Goal: Task Accomplishment & Management: Manage account settings

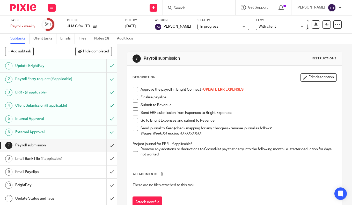
click at [134, 91] on span at bounding box center [135, 89] width 5 height 5
click at [133, 97] on span at bounding box center [135, 97] width 5 height 5
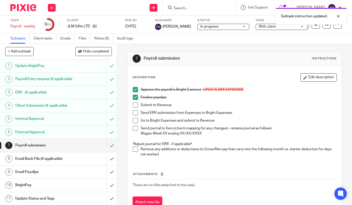
click at [133, 105] on span at bounding box center [135, 105] width 5 height 5
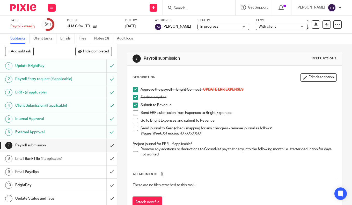
click at [133, 114] on span at bounding box center [135, 112] width 5 height 5
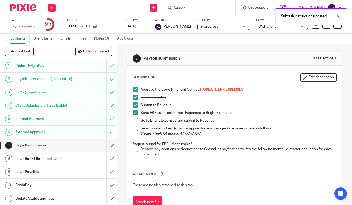
click at [133, 120] on span at bounding box center [135, 120] width 5 height 5
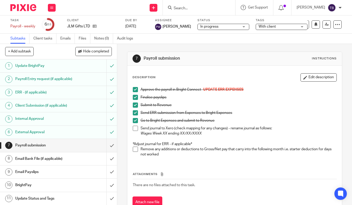
click at [133, 150] on span at bounding box center [135, 149] width 5 height 5
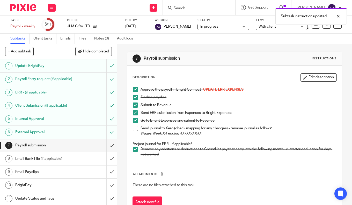
click at [133, 129] on span at bounding box center [135, 128] width 5 height 5
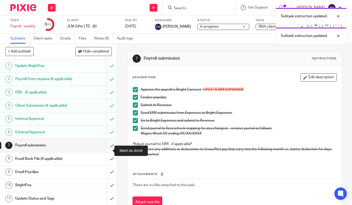
click at [105, 150] on input "submit" at bounding box center [58, 145] width 117 height 13
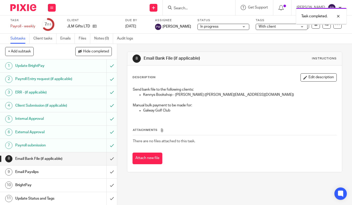
click at [106, 163] on input "submit" at bounding box center [58, 159] width 117 height 13
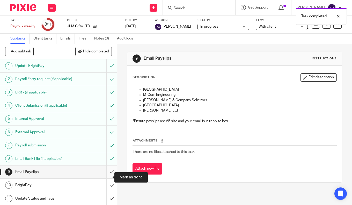
click at [107, 177] on input "submit" at bounding box center [58, 172] width 117 height 13
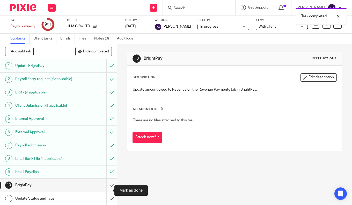
click at [107, 191] on input "submit" at bounding box center [58, 185] width 117 height 13
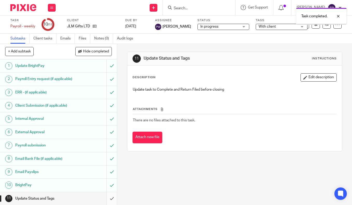
click at [106, 201] on input "submit" at bounding box center [58, 198] width 117 height 13
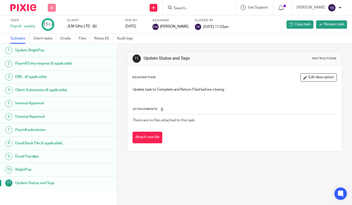
click at [53, 10] on button at bounding box center [52, 8] width 8 height 8
click at [53, 46] on link "Team" at bounding box center [49, 47] width 9 height 4
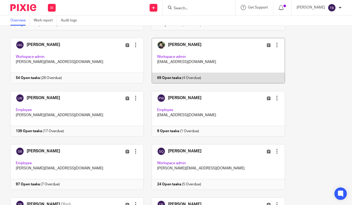
scroll to position [77, 0]
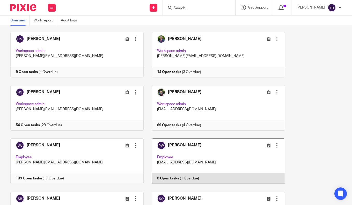
click at [198, 159] on link at bounding box center [214, 162] width 141 height 46
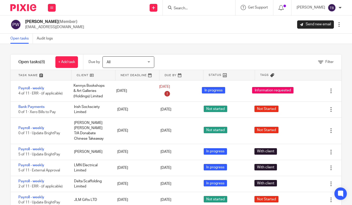
click at [0, 105] on html "Work Email Clients Team Reports Settings Work Email Clients Team Reports Settin…" at bounding box center [176, 102] width 352 height 205
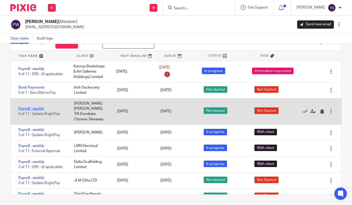
click at [32, 111] on link "Payroll - weekly" at bounding box center [31, 109] width 26 height 4
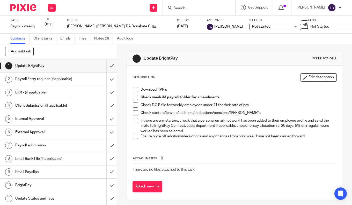
click at [133, 91] on span at bounding box center [135, 89] width 5 height 5
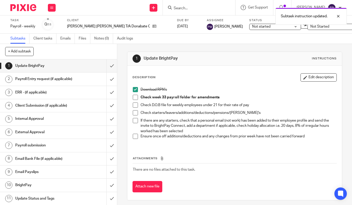
click at [133, 99] on span at bounding box center [135, 97] width 5 height 5
click at [134, 106] on span at bounding box center [135, 105] width 5 height 5
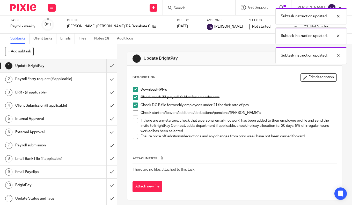
click at [134, 112] on span at bounding box center [135, 112] width 5 height 5
click at [134, 121] on span at bounding box center [135, 120] width 5 height 5
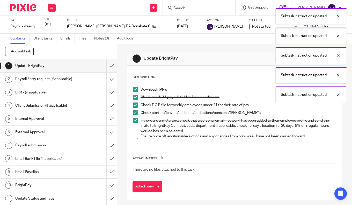
click at [134, 138] on span at bounding box center [135, 136] width 5 height 5
click at [107, 66] on input "submit" at bounding box center [58, 65] width 117 height 13
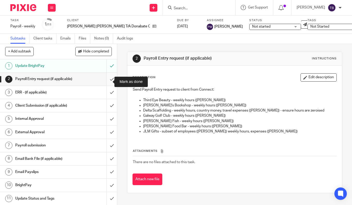
click at [105, 82] on input "submit" at bounding box center [58, 79] width 117 height 13
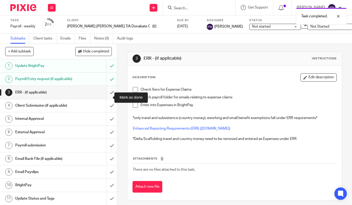
click at [105, 96] on input "submit" at bounding box center [58, 92] width 117 height 13
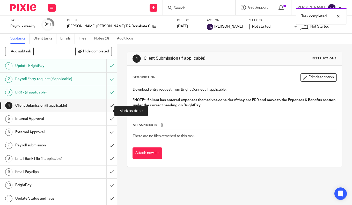
click at [108, 110] on input "submit" at bounding box center [58, 105] width 117 height 13
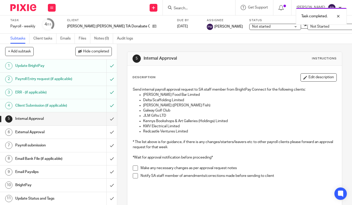
click at [108, 124] on input "submit" at bounding box center [58, 118] width 117 height 13
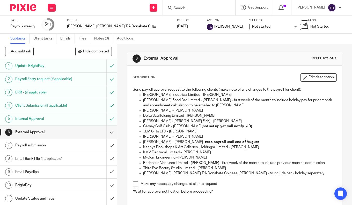
click at [32, 83] on h1 "Payroll Entry request (if applicable)" at bounding box center [43, 79] width 57 height 8
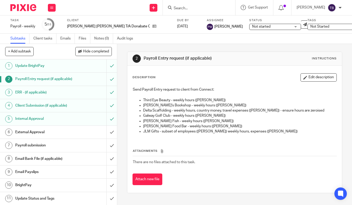
click at [37, 136] on h1 "External Approval" at bounding box center [43, 133] width 57 height 8
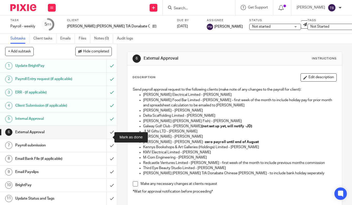
click at [107, 138] on input "submit" at bounding box center [58, 132] width 117 height 13
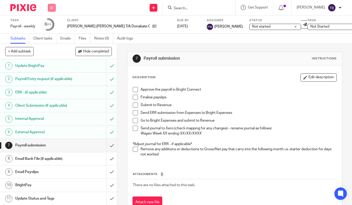
click at [54, 6] on button at bounding box center [52, 8] width 8 height 8
click at [50, 46] on link "Team" at bounding box center [49, 47] width 9 height 4
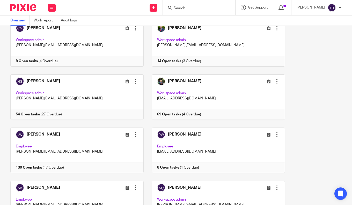
scroll to position [180, 0]
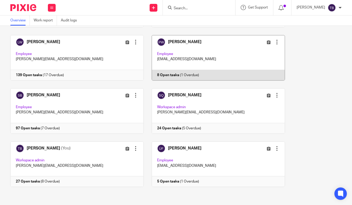
click at [204, 66] on link at bounding box center [214, 58] width 141 height 46
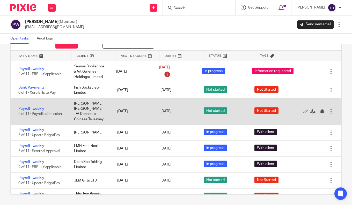
click at [28, 111] on link "Payroll - weekly" at bounding box center [31, 109] width 26 height 4
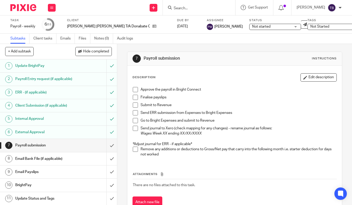
click at [252, 25] on span "Not started" at bounding box center [271, 26] width 39 height 5
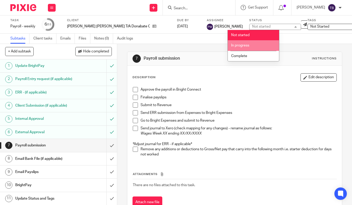
click at [246, 46] on span "In progress" at bounding box center [240, 46] width 18 height 4
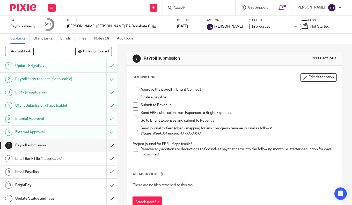
click at [310, 26] on span "Not Started" at bounding box center [319, 27] width 19 height 4
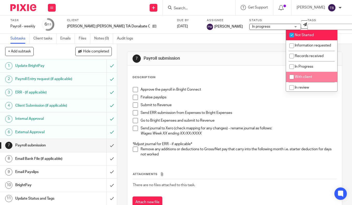
click at [297, 79] on span "With client" at bounding box center [303, 77] width 17 height 4
checkbox input "true"
click at [307, 29] on div "Not Started + 1" at bounding box center [333, 27] width 52 height 6
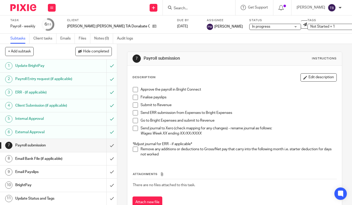
click at [311, 26] on span "Not Started + 1" at bounding box center [322, 27] width 25 height 4
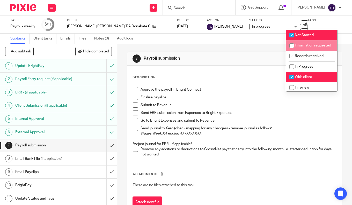
click at [297, 36] on span "Not Started" at bounding box center [304, 35] width 19 height 4
checkbox input "false"
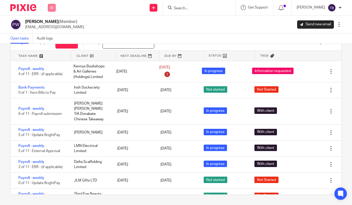
click at [53, 7] on icon at bounding box center [51, 7] width 3 height 3
click at [50, 44] on li "Team" at bounding box center [52, 46] width 14 height 7
click at [47, 47] on link "Team" at bounding box center [49, 47] width 9 height 4
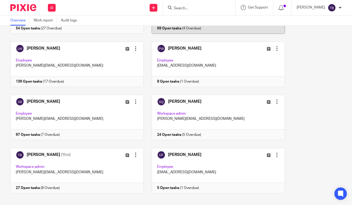
scroll to position [180, 0]
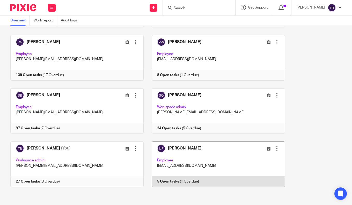
click at [179, 169] on link at bounding box center [214, 165] width 141 height 46
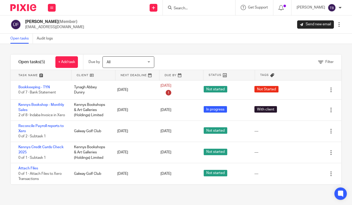
click at [20, 9] on img at bounding box center [23, 7] width 26 height 7
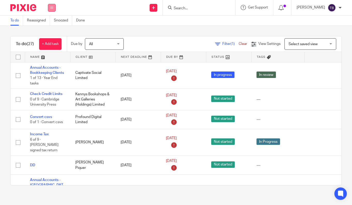
click at [52, 4] on button at bounding box center [52, 8] width 8 height 8
click at [50, 46] on link "Team" at bounding box center [49, 47] width 9 height 4
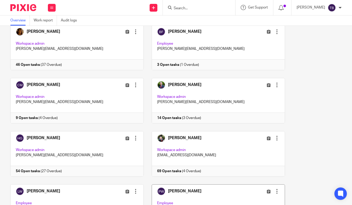
scroll to position [180, 0]
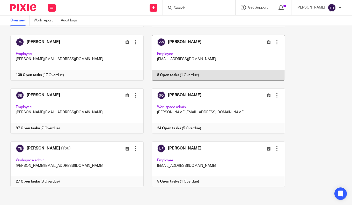
click at [195, 56] on link at bounding box center [214, 58] width 141 height 46
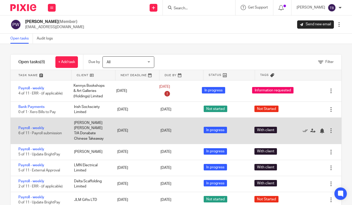
scroll to position [10, 0]
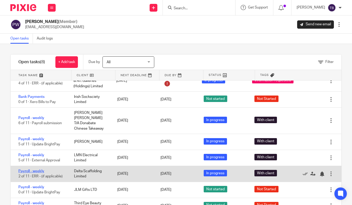
click at [31, 172] on link "Payroll - weekly" at bounding box center [31, 172] width 26 height 4
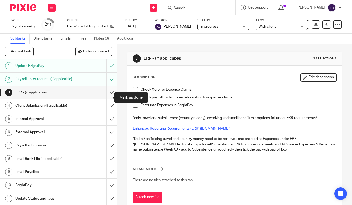
click at [103, 97] on input "submit" at bounding box center [58, 92] width 117 height 13
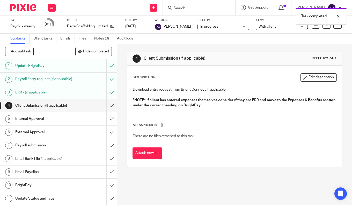
click at [106, 112] on input "submit" at bounding box center [58, 105] width 117 height 13
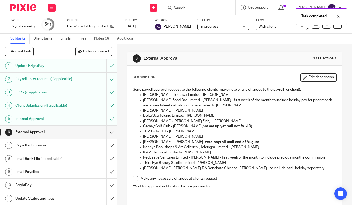
click at [107, 135] on input "submit" at bounding box center [58, 132] width 117 height 13
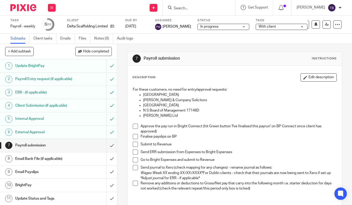
click at [133, 127] on span at bounding box center [135, 126] width 5 height 5
click at [135, 138] on span at bounding box center [135, 136] width 5 height 5
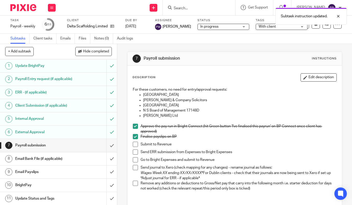
click at [134, 146] on span at bounding box center [135, 144] width 5 height 5
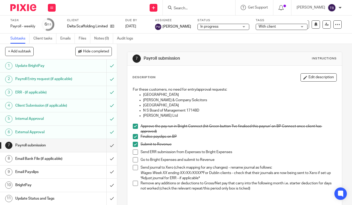
drag, startPoint x: 134, startPoint y: 152, endPoint x: 133, endPoint y: 156, distance: 3.9
click at [134, 152] on span at bounding box center [135, 152] width 5 height 5
click at [339, 156] on div "7 Payroll submission Instructions Description Edit description For these custom…" at bounding box center [234, 124] width 235 height 161
click at [133, 160] on span at bounding box center [135, 159] width 5 height 5
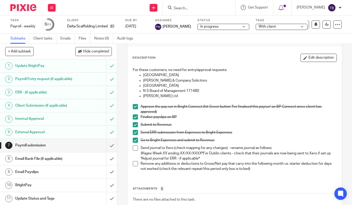
scroll to position [26, 0]
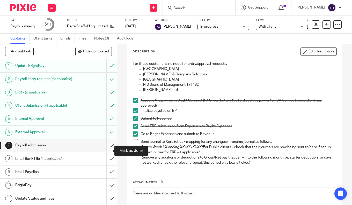
click at [106, 149] on input "submit" at bounding box center [58, 145] width 117 height 13
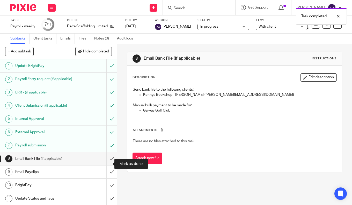
click at [107, 161] on input "submit" at bounding box center [58, 159] width 117 height 13
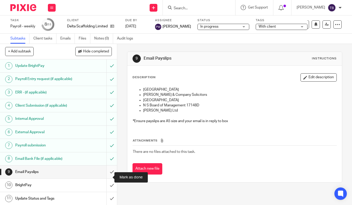
click at [106, 176] on input "submit" at bounding box center [58, 172] width 117 height 13
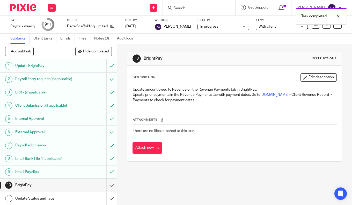
scroll to position [5, 0]
click at [106, 185] on input "submit" at bounding box center [58, 185] width 117 height 13
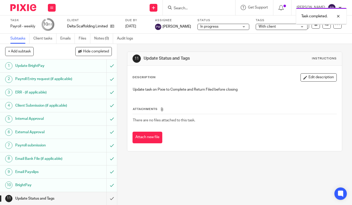
scroll to position [5, 0]
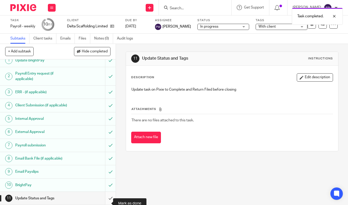
click at [106, 200] on input "submit" at bounding box center [58, 198] width 116 height 13
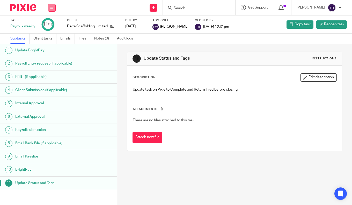
click at [52, 7] on icon at bounding box center [51, 7] width 3 height 3
click at [46, 46] on link "Team" at bounding box center [49, 47] width 9 height 4
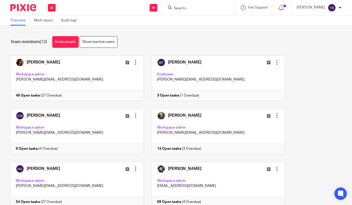
click at [23, 6] on img at bounding box center [23, 7] width 26 height 7
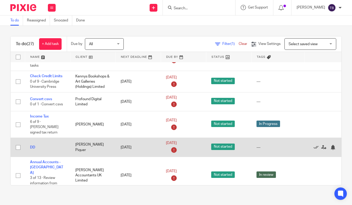
scroll to position [26, 0]
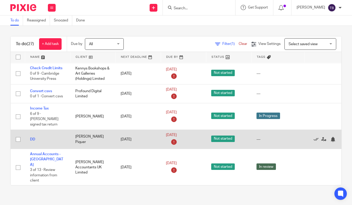
click at [31, 131] on td "DD" at bounding box center [47, 139] width 45 height 19
click at [32, 132] on td "DD" at bounding box center [47, 139] width 45 height 19
click at [32, 138] on link "DD" at bounding box center [32, 140] width 5 height 4
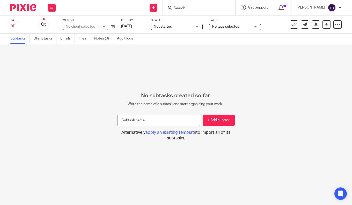
click at [177, 24] on span "Not started" at bounding box center [173, 26] width 39 height 5
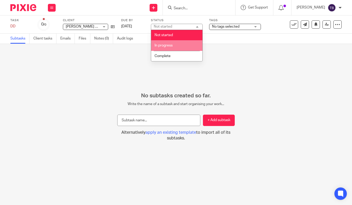
click at [168, 42] on li "In progress" at bounding box center [176, 45] width 51 height 11
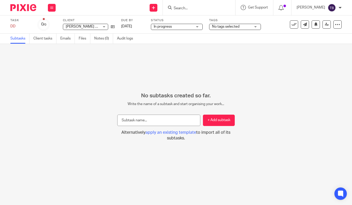
click at [224, 29] on span "No tags selected" at bounding box center [231, 26] width 39 height 5
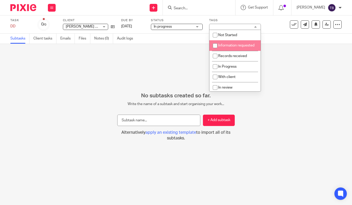
click at [224, 44] on span "Information requested" at bounding box center [236, 46] width 36 height 4
checkbox input "true"
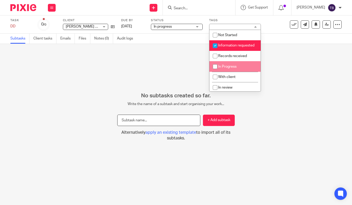
click at [128, 121] on input "text" at bounding box center [158, 121] width 83 height 12
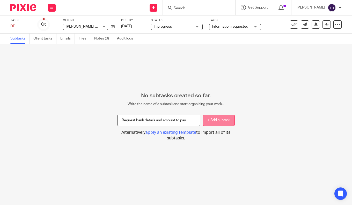
type input "Request bank details and amount to pay"
click at [214, 119] on button "+ Add subtask" at bounding box center [219, 121] width 32 height 12
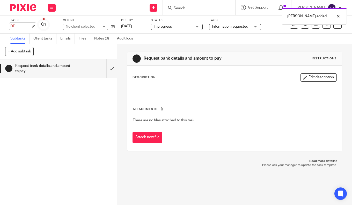
click at [20, 26] on div "DD Save DD" at bounding box center [20, 26] width 21 height 5
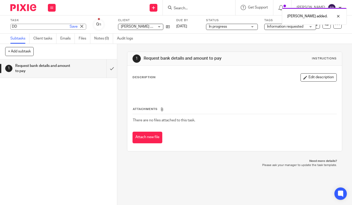
click at [38, 28] on input "DD" at bounding box center [48, 27] width 76 height 6
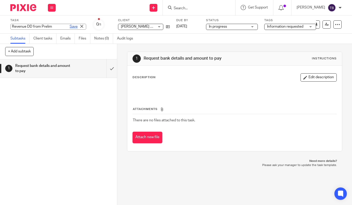
type input "Revenue DD from Prelim"
click at [70, 26] on link "Save" at bounding box center [74, 26] width 8 height 5
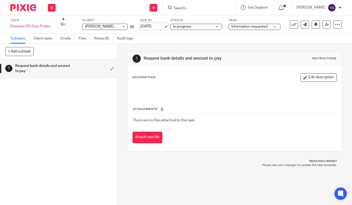
click at [158, 26] on link "[DATE]" at bounding box center [151, 26] width 23 height 5
click at [50, 10] on button at bounding box center [52, 8] width 8 height 8
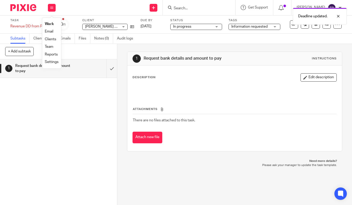
click at [49, 25] on link "Work" at bounding box center [49, 24] width 9 height 4
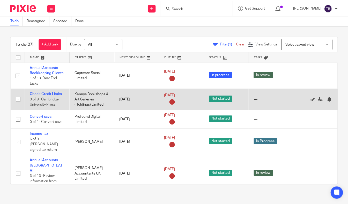
scroll to position [26, 0]
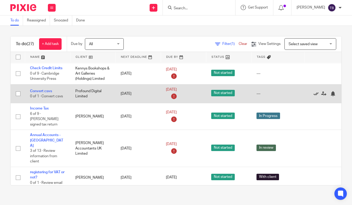
click at [317, 93] on icon at bounding box center [315, 93] width 5 height 5
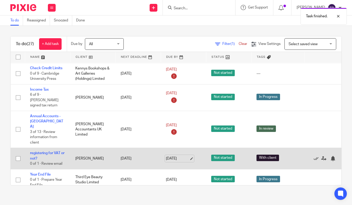
click at [189, 156] on link "[DATE]" at bounding box center [177, 158] width 23 height 5
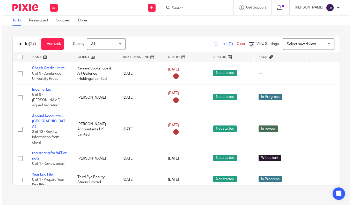
scroll to position [0, 0]
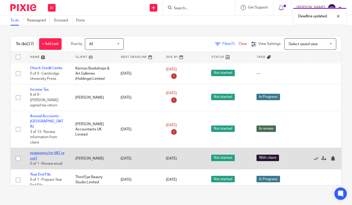
click at [35, 152] on link "registering for VAT or not?" at bounding box center [47, 156] width 34 height 9
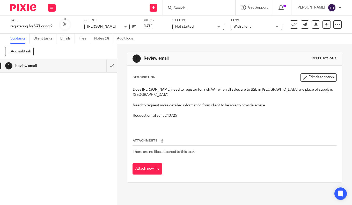
click at [21, 23] on div "Task registering for VAT or not? Save registering for VAT or not?" at bounding box center [31, 24] width 42 height 12
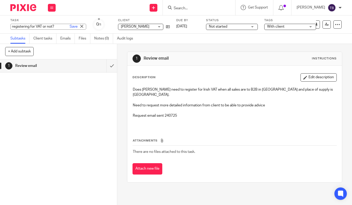
click at [12, 26] on input "registering for VAT or not?" at bounding box center [48, 27] width 76 height 6
type input "Registering for VAT or not?"
click at [70, 27] on link "Save" at bounding box center [74, 26] width 8 height 5
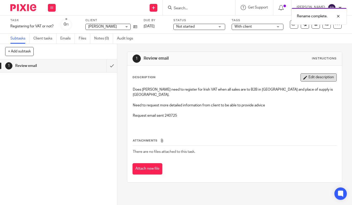
click at [303, 74] on button "Edit description" at bounding box center [318, 77] width 36 height 8
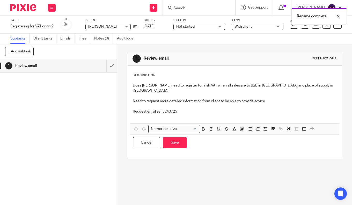
click at [232, 109] on p "Request email sent 240725" at bounding box center [235, 111] width 204 height 5
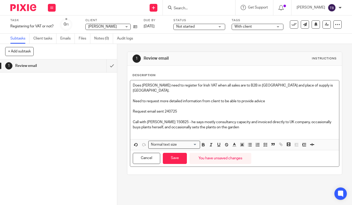
click at [233, 120] on p "Call with Adam 150825 - he says mostly consultancy capacity and invoiced direct…" at bounding box center [235, 125] width 204 height 11
click at [267, 123] on p "Call with Adam 150825 - he says mostly consultancy capacity for garden design a…" at bounding box center [235, 125] width 204 height 11
drag, startPoint x: 213, startPoint y: 123, endPoint x: 294, endPoint y: 123, distance: 80.9
click at [294, 123] on p "Call with Adam 150825 - he says mostly consultancy capacity for garden design a…" at bounding box center [235, 125] width 204 height 11
click at [171, 153] on button "Save" at bounding box center [175, 158] width 24 height 11
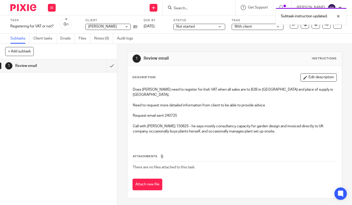
click at [238, 27] on span "With client" at bounding box center [242, 27] width 17 height 4
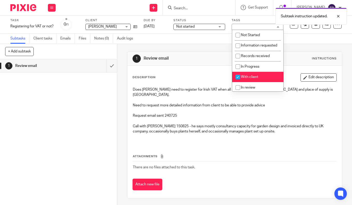
click at [213, 27] on span "Not started" at bounding box center [195, 26] width 39 height 5
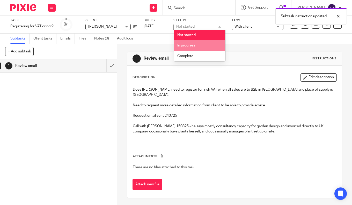
click at [199, 43] on li "In progress" at bounding box center [199, 45] width 51 height 11
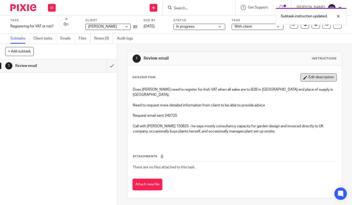
click at [309, 77] on button "Edit description" at bounding box center [318, 77] width 36 height 8
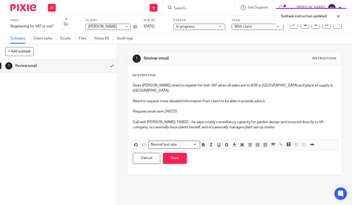
click at [288, 120] on p "Call with Adam 150825 - he says mostly consultancy capacity for garden design a…" at bounding box center [235, 125] width 204 height 11
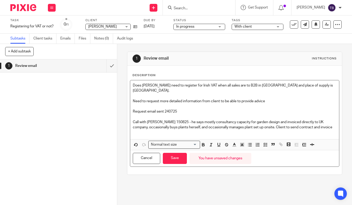
click at [283, 123] on p "Call with Adam 150825 - he says mostly consultancy capacity for garden design a…" at bounding box center [235, 125] width 204 height 11
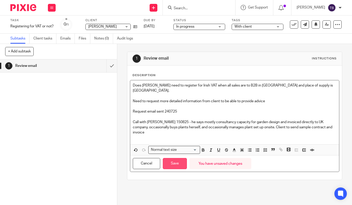
click at [170, 161] on button "Save" at bounding box center [175, 163] width 24 height 11
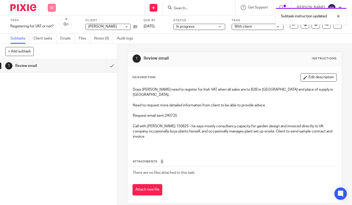
click at [49, 7] on button at bounding box center [52, 8] width 8 height 8
click at [50, 23] on link "Work" at bounding box center [49, 24] width 9 height 4
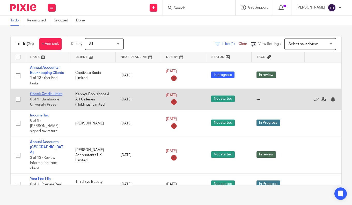
click at [61, 94] on link "Check Credit Limits" at bounding box center [46, 94] width 32 height 4
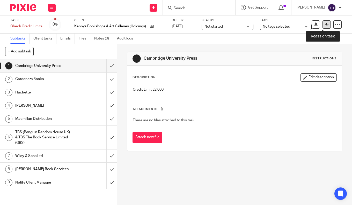
click at [325, 25] on icon at bounding box center [327, 24] width 4 height 4
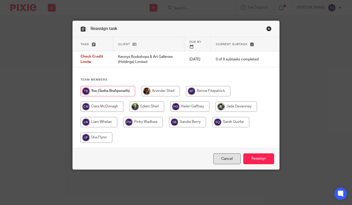
click at [229, 154] on link "Cancel" at bounding box center [226, 159] width 27 height 11
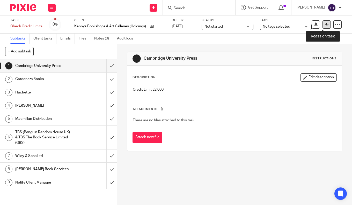
click at [325, 23] on icon at bounding box center [327, 24] width 4 height 4
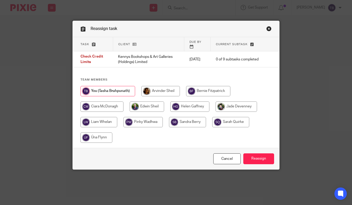
click at [93, 136] on input "radio" at bounding box center [96, 138] width 32 height 10
radio input "true"
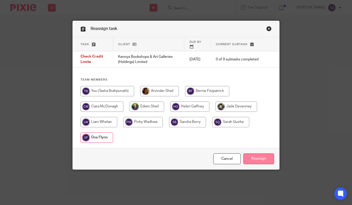
click at [253, 154] on input "Reassign" at bounding box center [258, 159] width 31 height 11
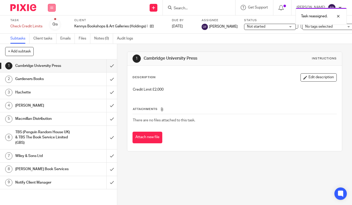
click at [52, 9] on icon at bounding box center [51, 7] width 3 height 3
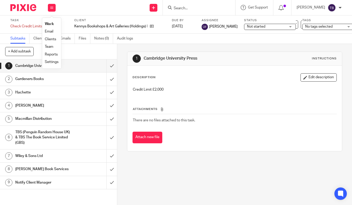
click at [49, 25] on link "Work" at bounding box center [49, 24] width 9 height 4
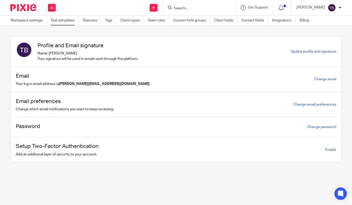
click at [61, 22] on link "Task templates" at bounding box center [64, 21] width 28 height 10
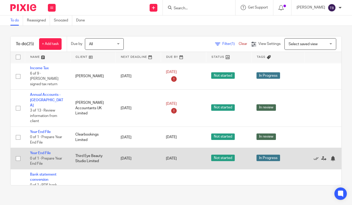
scroll to position [78, 0]
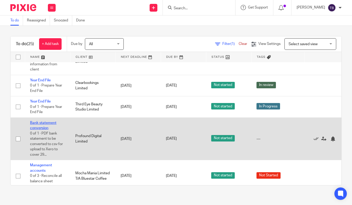
click at [37, 121] on link "Bank statement conversion" at bounding box center [43, 125] width 26 height 9
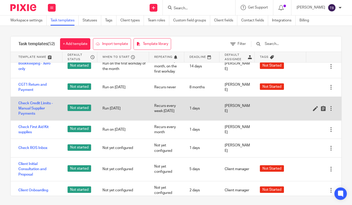
scroll to position [207, 0]
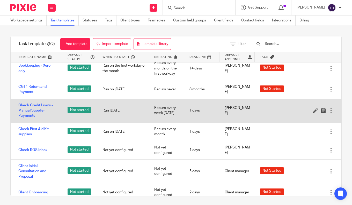
click at [25, 119] on link "Check Credit Limits - Manual Supplier Payments" at bounding box center [37, 111] width 39 height 16
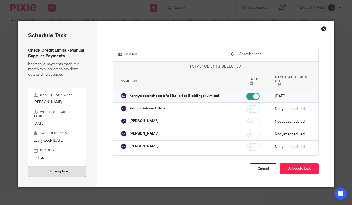
click at [72, 169] on link "Edit template" at bounding box center [57, 171] width 58 height 11
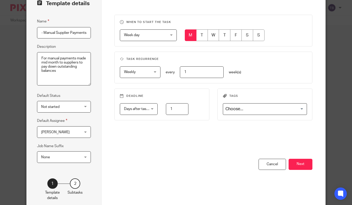
scroll to position [26, 0]
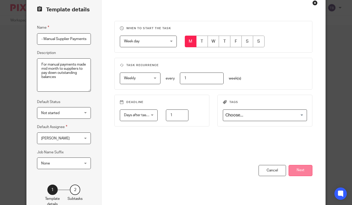
click at [292, 169] on button "Next" at bounding box center [300, 170] width 24 height 11
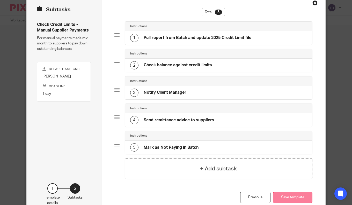
click at [292, 198] on button "Save template" at bounding box center [292, 197] width 39 height 11
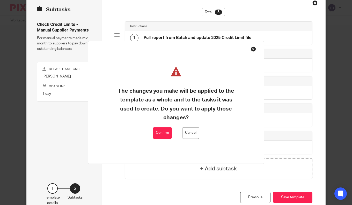
click at [161, 131] on button "Confirm" at bounding box center [162, 133] width 19 height 12
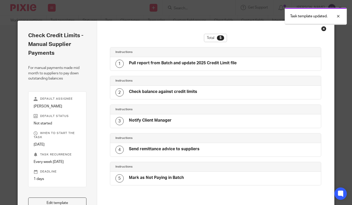
scroll to position [3, 0]
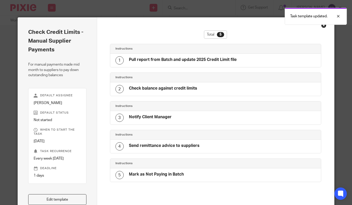
click at [321, 26] on div "Close this dialog window" at bounding box center [323, 25] width 5 height 5
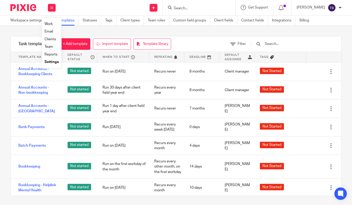
click at [48, 45] on link "Team" at bounding box center [48, 47] width 9 height 4
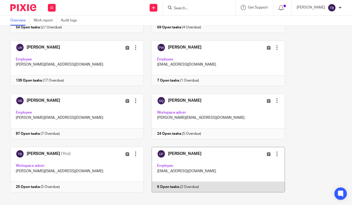
scroll to position [180, 0]
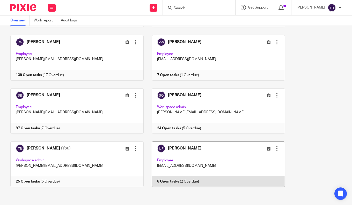
click at [186, 153] on link at bounding box center [214, 165] width 141 height 46
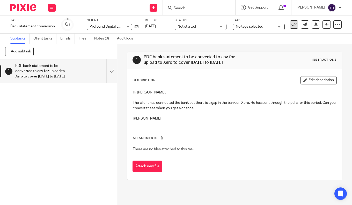
click at [291, 24] on icon at bounding box center [293, 24] width 5 height 5
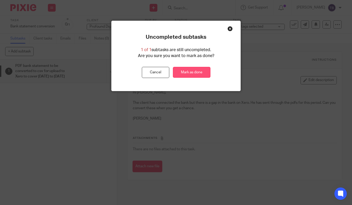
click at [192, 71] on link "Mark as done" at bounding box center [191, 72] width 37 height 11
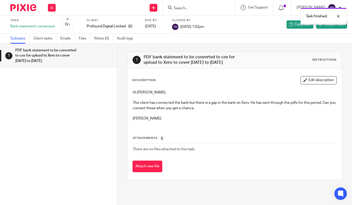
click at [51, 7] on icon at bounding box center [51, 7] width 3 height 3
click at [50, 22] on li "Work" at bounding box center [52, 23] width 14 height 7
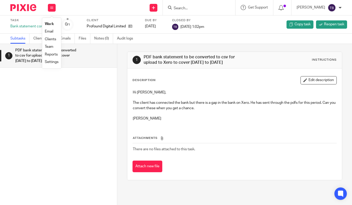
click at [47, 23] on link "Work" at bounding box center [49, 24] width 9 height 4
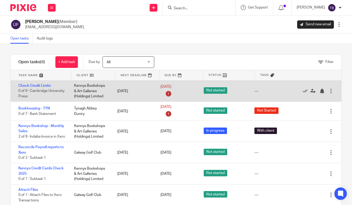
click at [328, 89] on div at bounding box center [330, 91] width 5 height 5
click at [310, 90] on icon at bounding box center [312, 91] width 5 height 5
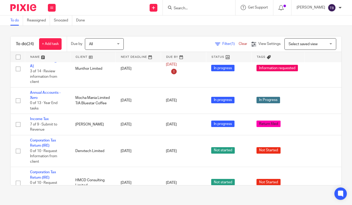
scroll to position [487, 0]
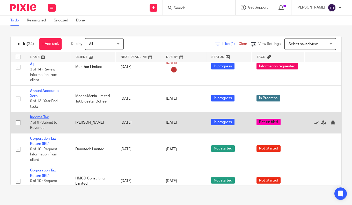
click at [42, 116] on link "Income Tax" at bounding box center [39, 118] width 19 height 4
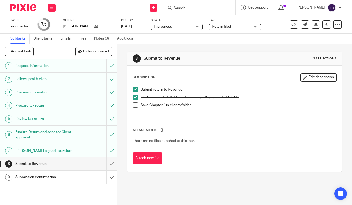
click at [130, 106] on div "Submit return to Revenue File Statement of Net Liabilities along with payment o…" at bounding box center [234, 101] width 209 height 33
click at [133, 106] on span at bounding box center [135, 105] width 5 height 5
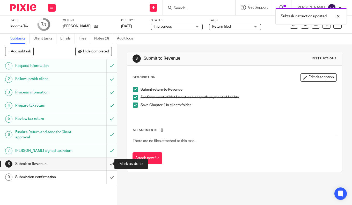
click at [106, 165] on input "submit" at bounding box center [58, 164] width 117 height 13
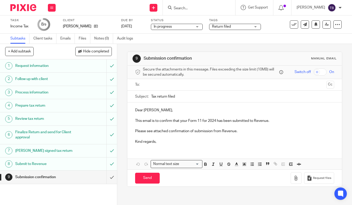
drag, startPoint x: 156, startPoint y: 144, endPoint x: 133, endPoint y: 109, distance: 41.2
click at [133, 109] on div "Dear [PERSON_NAME], This email is to confirm that your Form 11 for 2024 has bee…" at bounding box center [234, 126] width 214 height 46
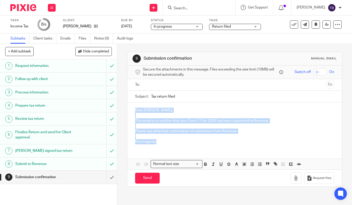
drag, startPoint x: 133, startPoint y: 110, endPoint x: 164, endPoint y: 144, distance: 45.2
click at [164, 144] on div "Dear [PERSON_NAME], This email is to confirm that your Form 11 for 2024 has bee…" at bounding box center [234, 126] width 214 height 46
copy div "Dear Janine, This email is to confirm that your Form 11 for 2024 has been submi…"
click at [12, 52] on button "+ Add subtask" at bounding box center [19, 51] width 28 height 9
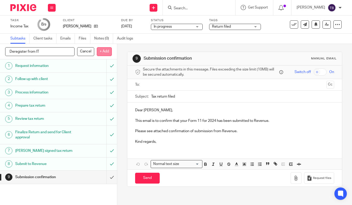
type input "Deregister from IT"
click at [105, 50] on p "+ Add" at bounding box center [104, 51] width 15 height 9
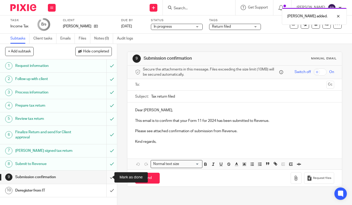
click at [105, 176] on input "submit" at bounding box center [58, 177] width 117 height 13
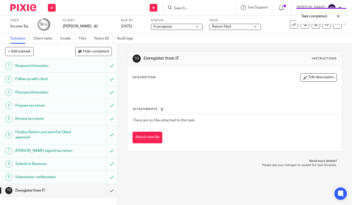
click at [219, 27] on span "Return filed" at bounding box center [221, 27] width 19 height 4
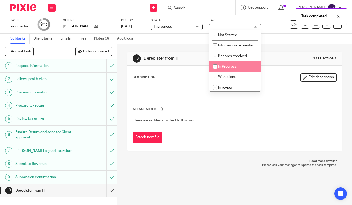
click at [223, 69] on span "In Progress" at bounding box center [227, 67] width 18 height 4
checkbox input "true"
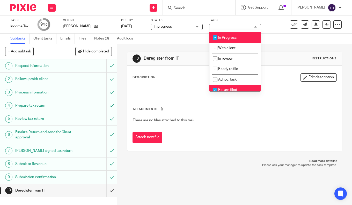
scroll to position [49, 0]
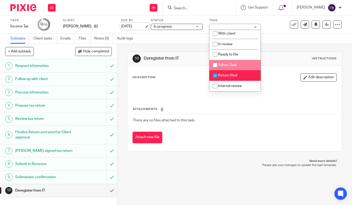
click at [144, 25] on link "[DATE]" at bounding box center [132, 26] width 23 height 5
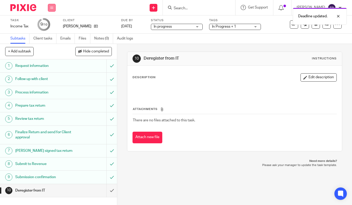
click at [49, 7] on button at bounding box center [52, 8] width 8 height 8
click at [47, 23] on link "Work" at bounding box center [49, 24] width 9 height 4
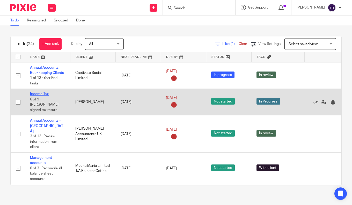
click at [42, 93] on link "Income Tax" at bounding box center [39, 94] width 19 height 4
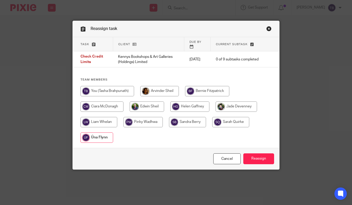
click at [115, 86] on input "radio" at bounding box center [107, 91] width 54 height 10
radio input "true"
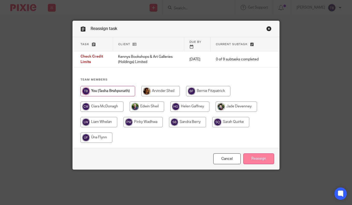
click at [264, 158] on input "Reassign" at bounding box center [258, 159] width 31 height 11
